Goal: Download file/media: Download file/media

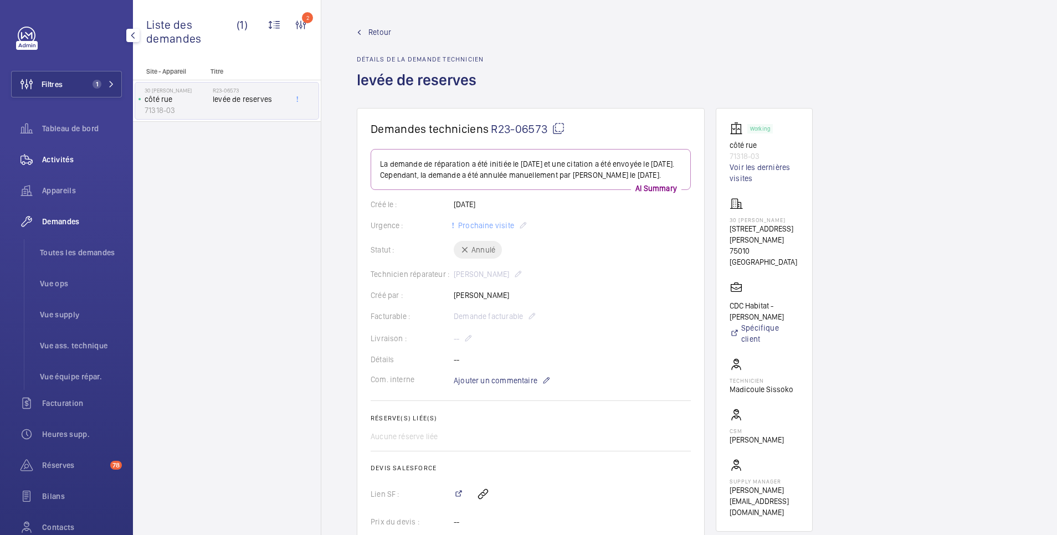
scroll to position [443, 0]
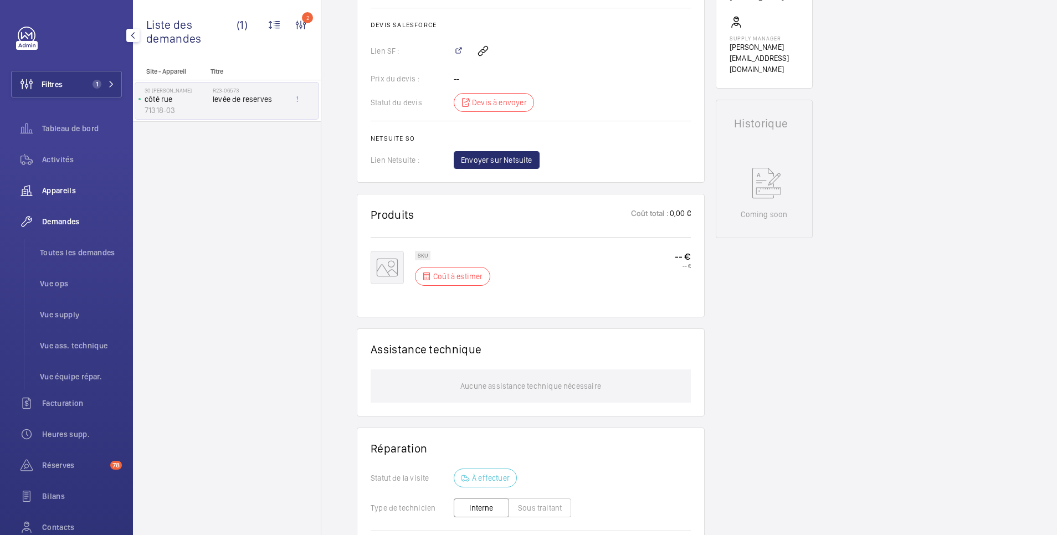
click at [62, 189] on span "Appareils" at bounding box center [82, 190] width 80 height 11
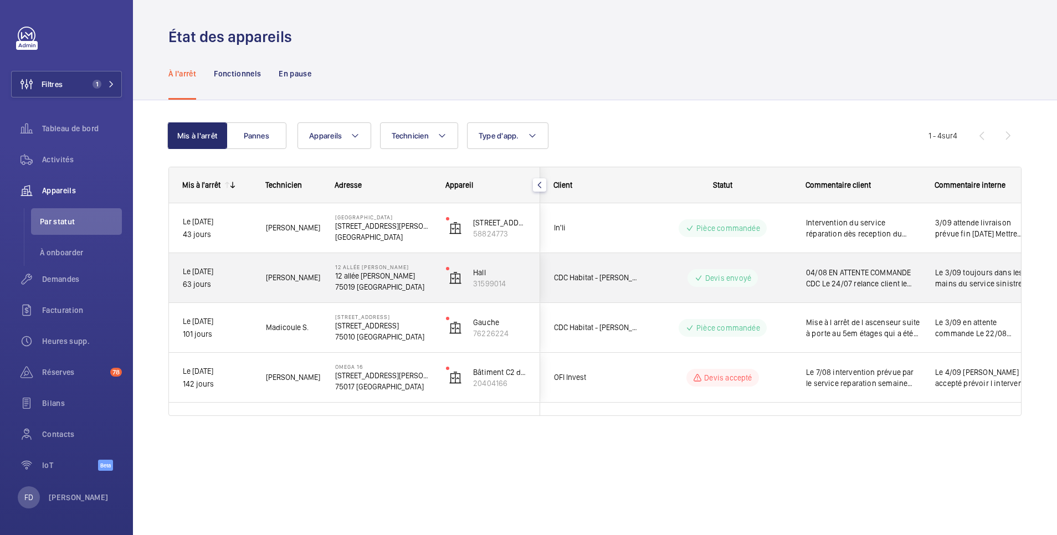
click at [934, 264] on div "Le 3/09 toujours dans les mains du service sinistre Relance quand meme faite Le…" at bounding box center [986, 278] width 128 height 48
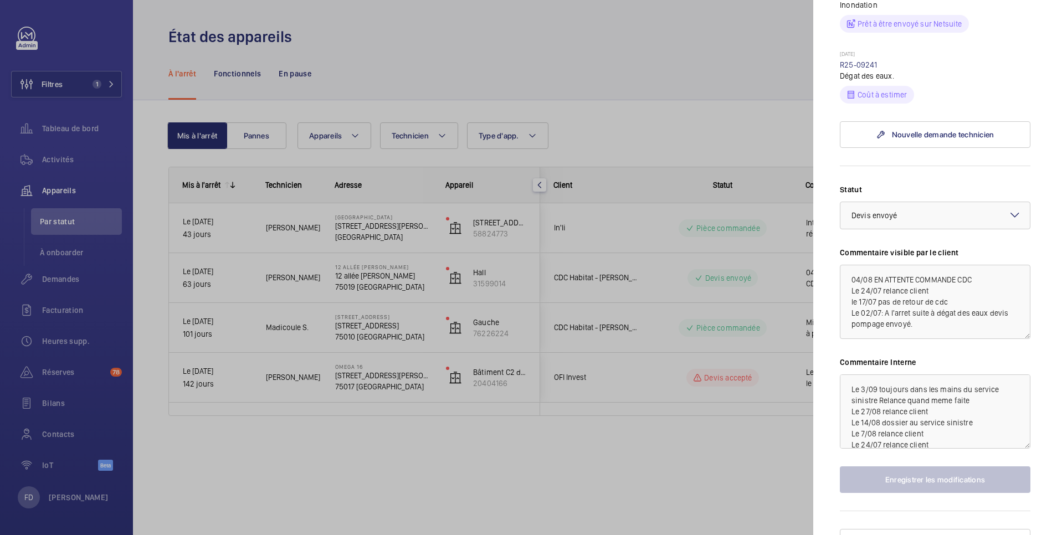
scroll to position [443, 0]
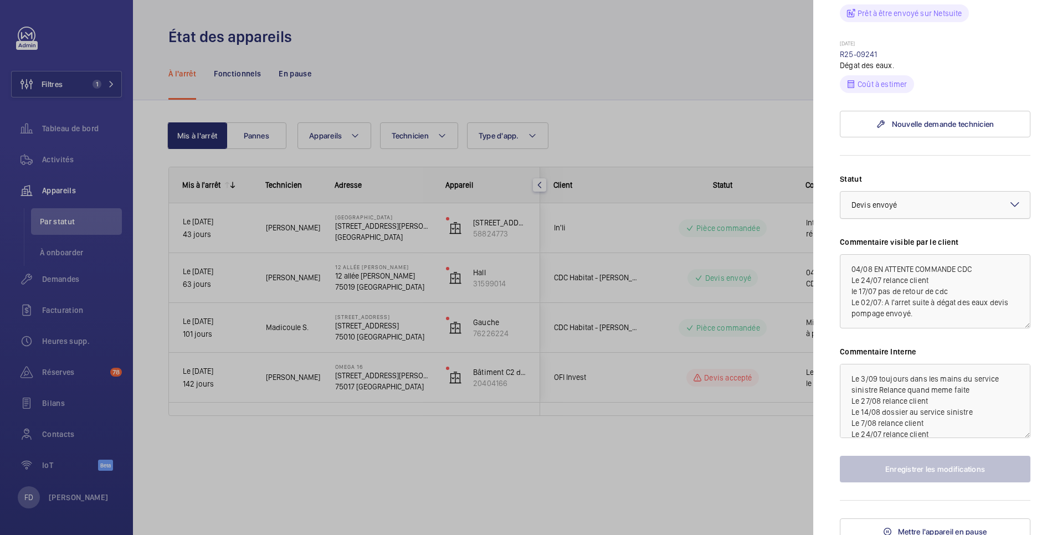
click at [914, 211] on div "× Devis envoyé" at bounding box center [889, 205] width 74 height 11
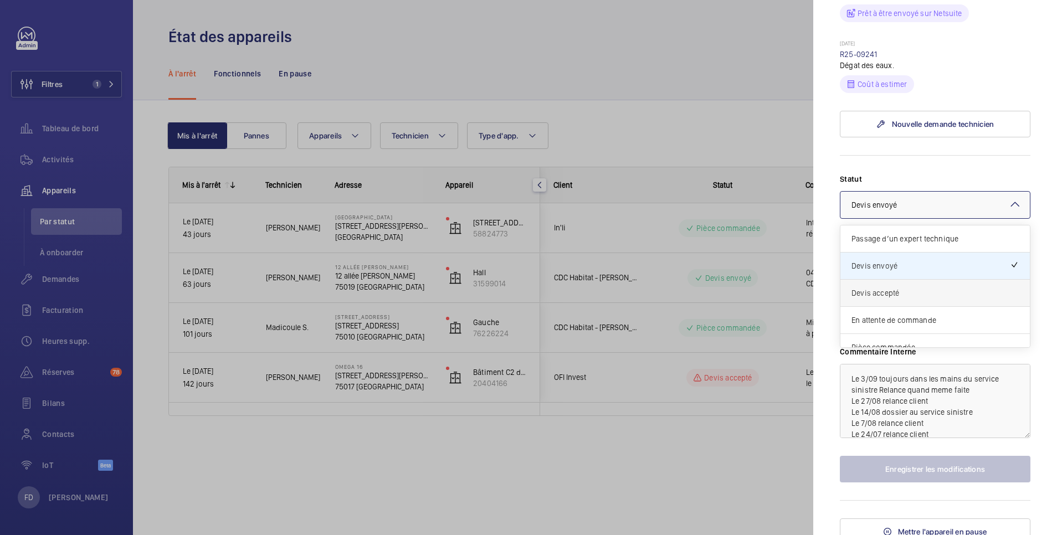
click at [894, 299] on span "Devis accepté" at bounding box center [935, 293] width 167 height 11
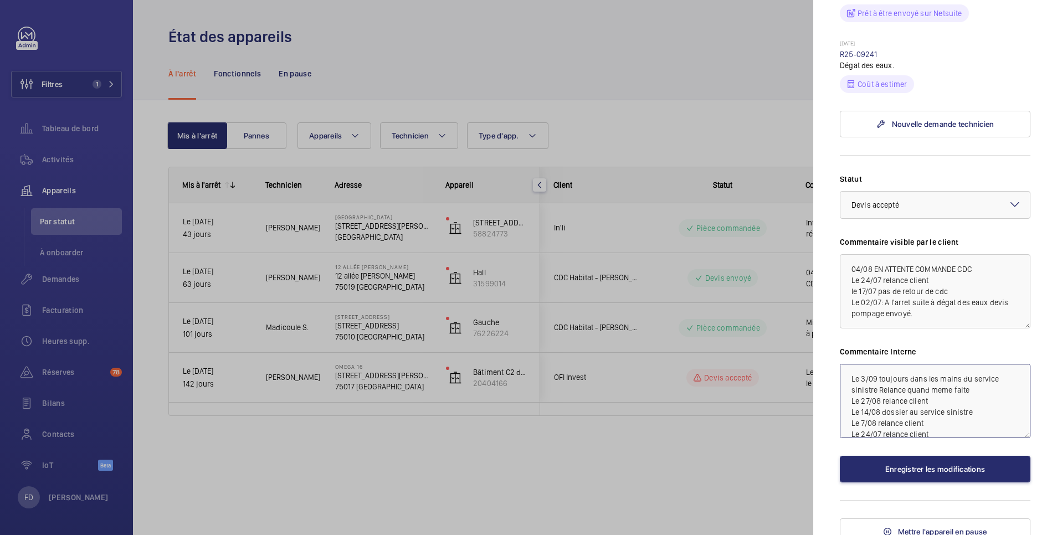
click at [852, 418] on textarea "Le 3/09 toujours dans les mains du service sinistre Relance quand meme faite Le…" at bounding box center [935, 401] width 191 height 74
type textarea "Le 4/09 commande reçu de CDC Le 3/09 toujours dans les mains du service sinistr…"
click at [950, 483] on button "Enregistrer les modifications" at bounding box center [935, 469] width 191 height 27
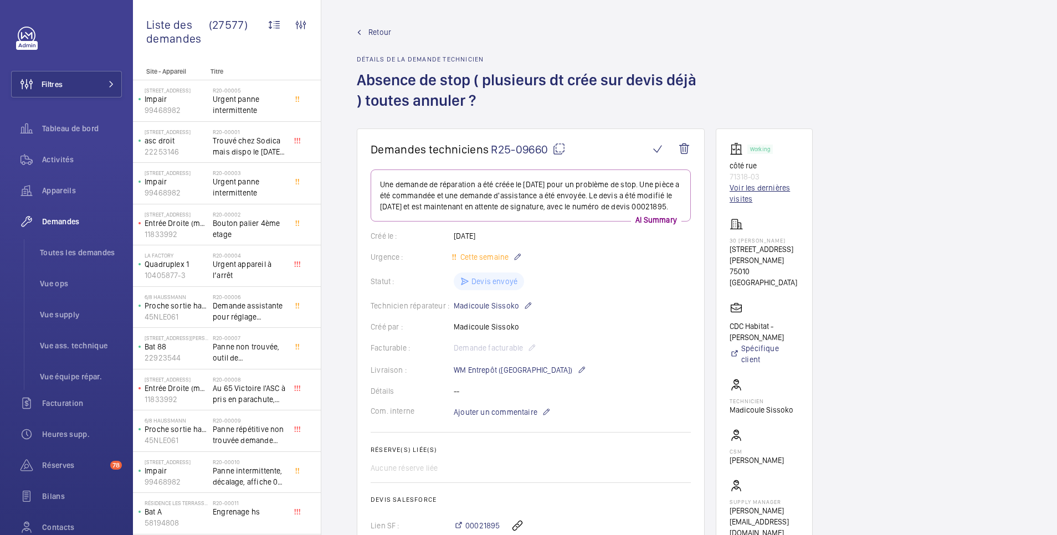
click at [761, 184] on link "Voir les dernières visites" at bounding box center [764, 193] width 69 height 22
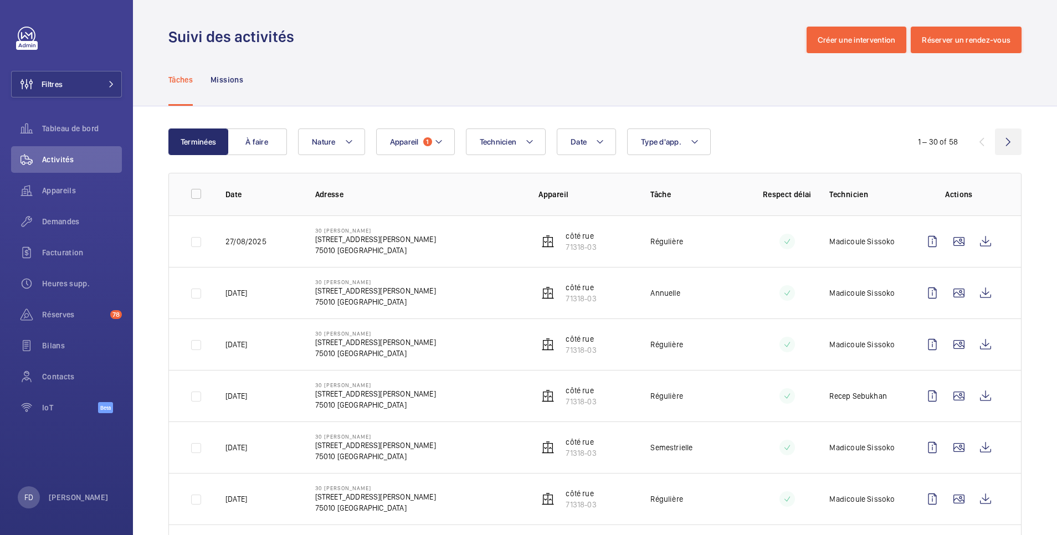
click at [998, 137] on wm-front-icon-button at bounding box center [1008, 142] width 27 height 27
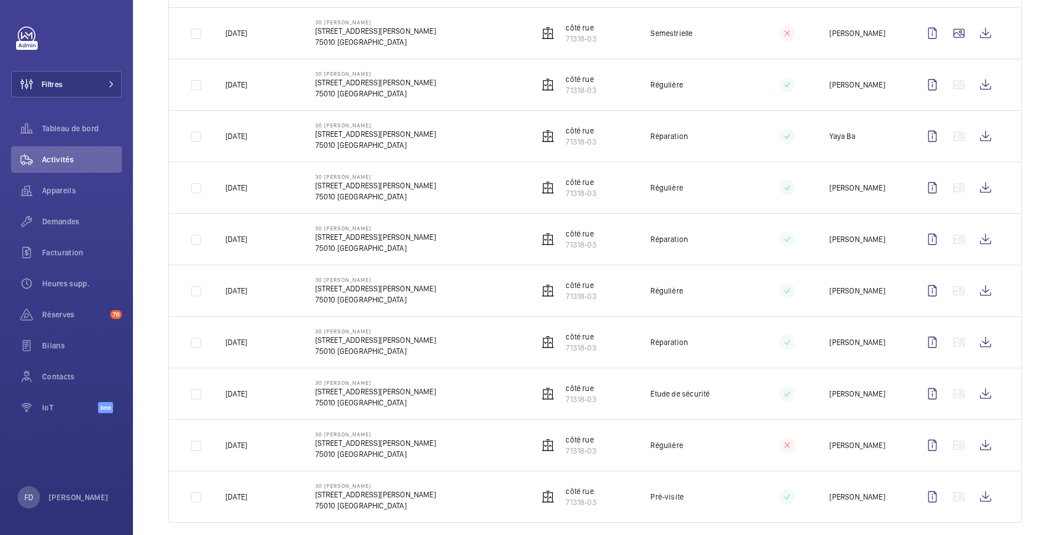
scroll to position [1151, 0]
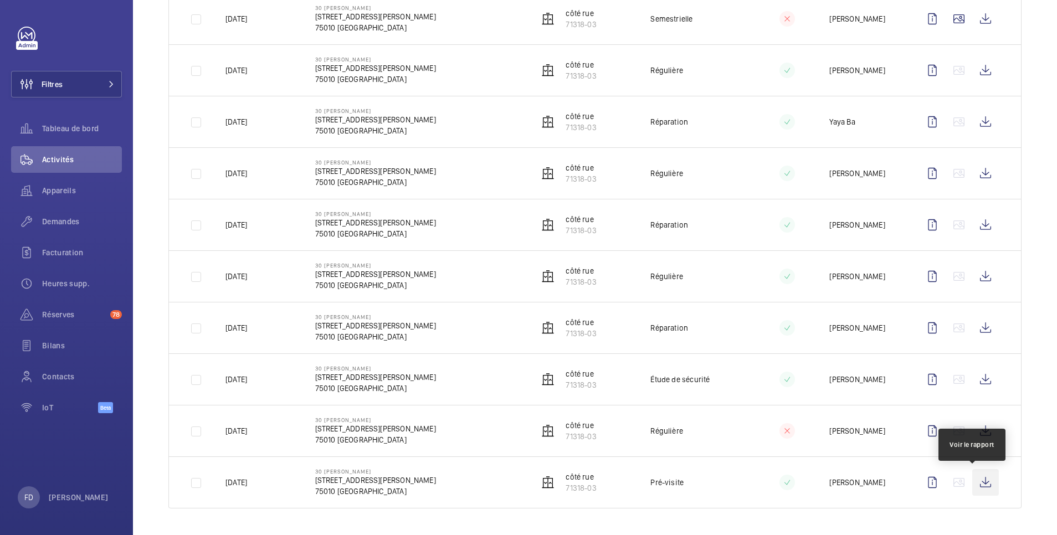
click at [973, 479] on wm-front-icon-button at bounding box center [986, 482] width 27 height 27
click at [975, 434] on wm-front-icon-button at bounding box center [986, 431] width 27 height 27
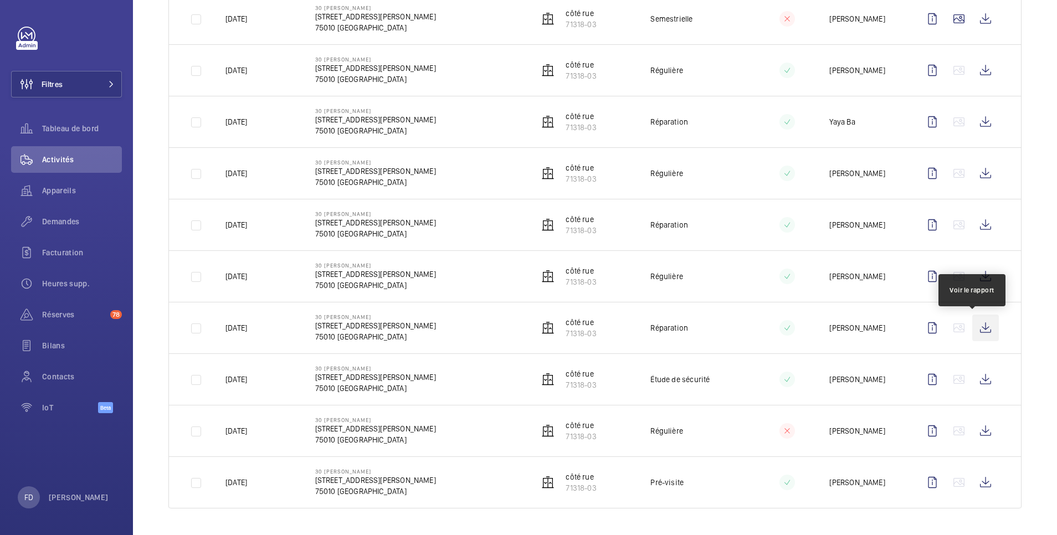
scroll to position [929, 0]
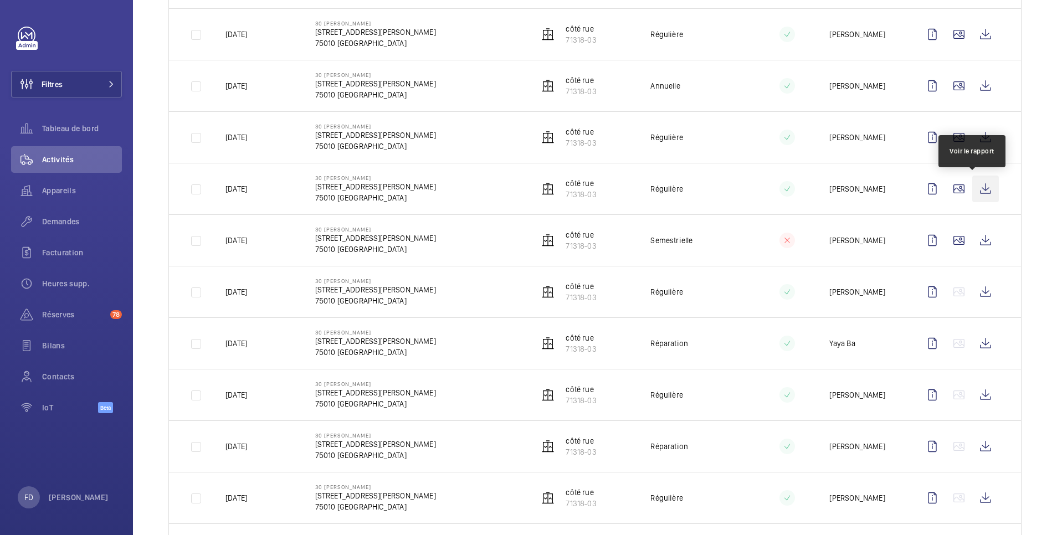
click at [973, 186] on wm-front-icon-button at bounding box center [986, 189] width 27 height 27
click at [973, 134] on wm-front-icon-button at bounding box center [986, 137] width 27 height 27
